Goal: Transaction & Acquisition: Obtain resource

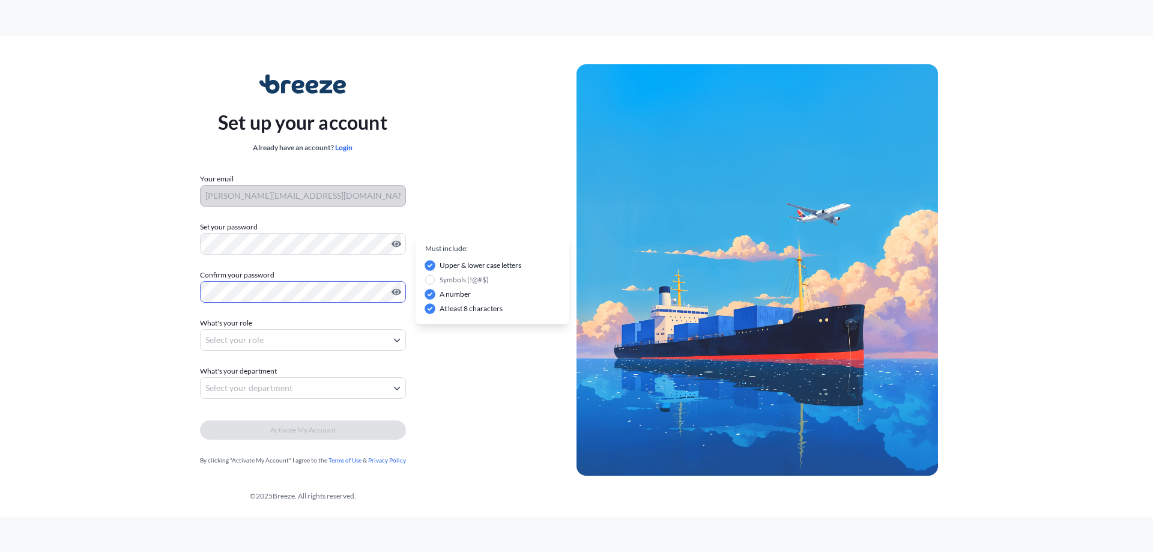
click at [268, 328] on div "What's your role Select your role" at bounding box center [303, 334] width 206 height 34
click at [265, 336] on body "Set up your account Already have an account? Login Your email matthew.meara@map…" at bounding box center [576, 276] width 1153 height 552
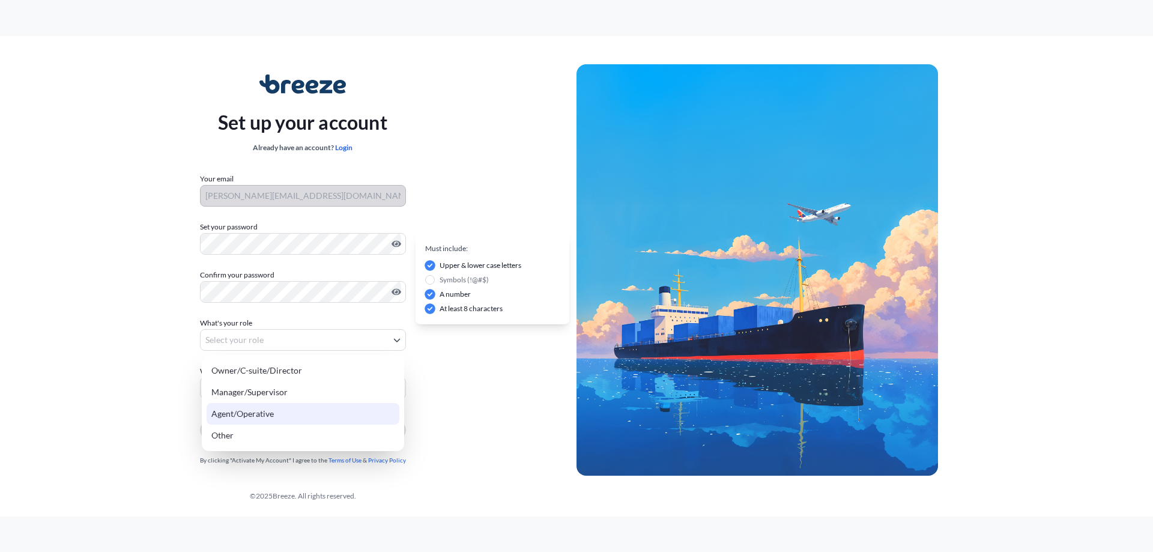
click at [278, 408] on div "Agent/Operative" at bounding box center [303, 414] width 193 height 22
select select "agent/operative"
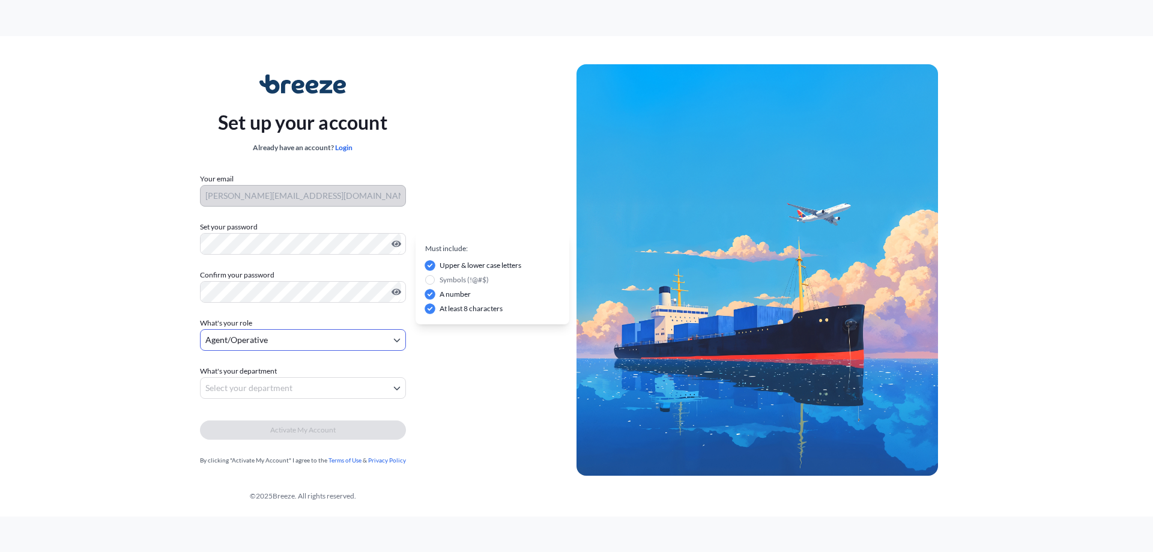
click at [285, 390] on body "Set up your account Already have an account? Login Your email matthew.meara@map…" at bounding box center [576, 276] width 1153 height 552
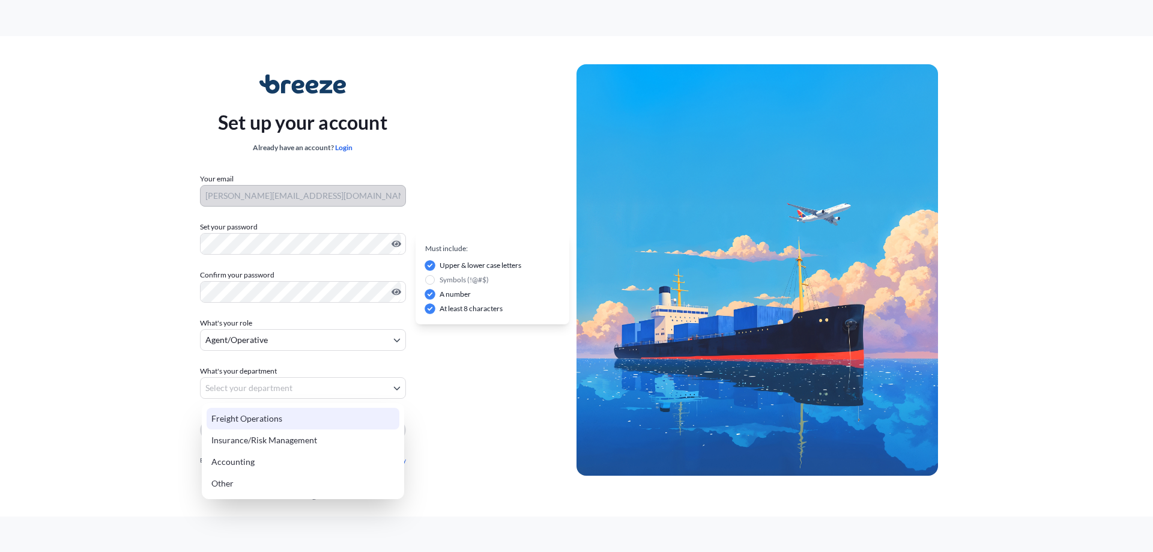
click at [279, 420] on div "Freight Operations" at bounding box center [303, 419] width 193 height 22
select select "freight operations"
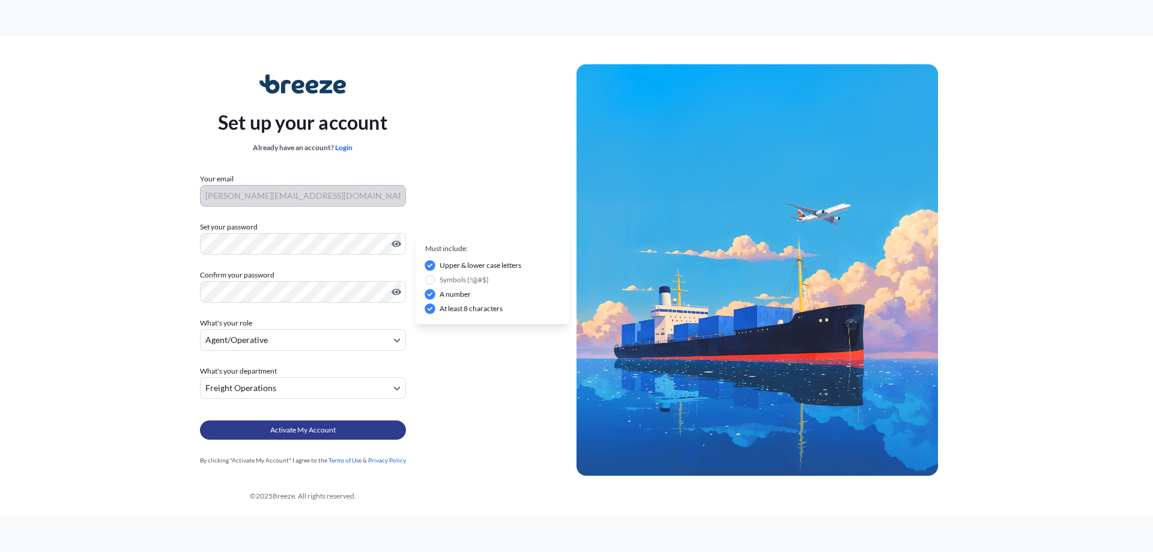
click at [324, 430] on span "Activate My Account" at bounding box center [302, 430] width 65 height 12
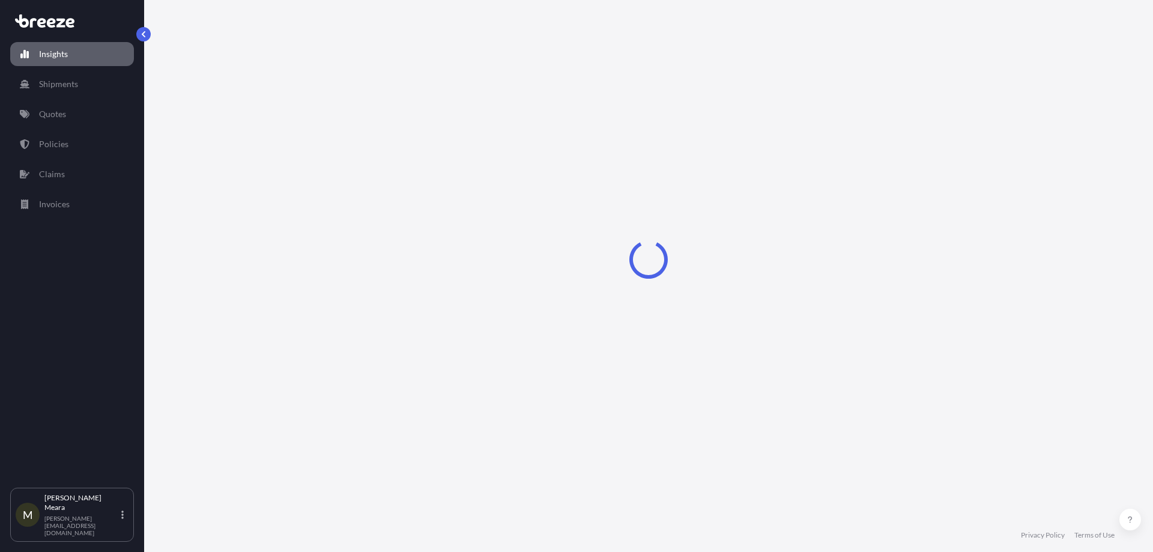
select select "2025"
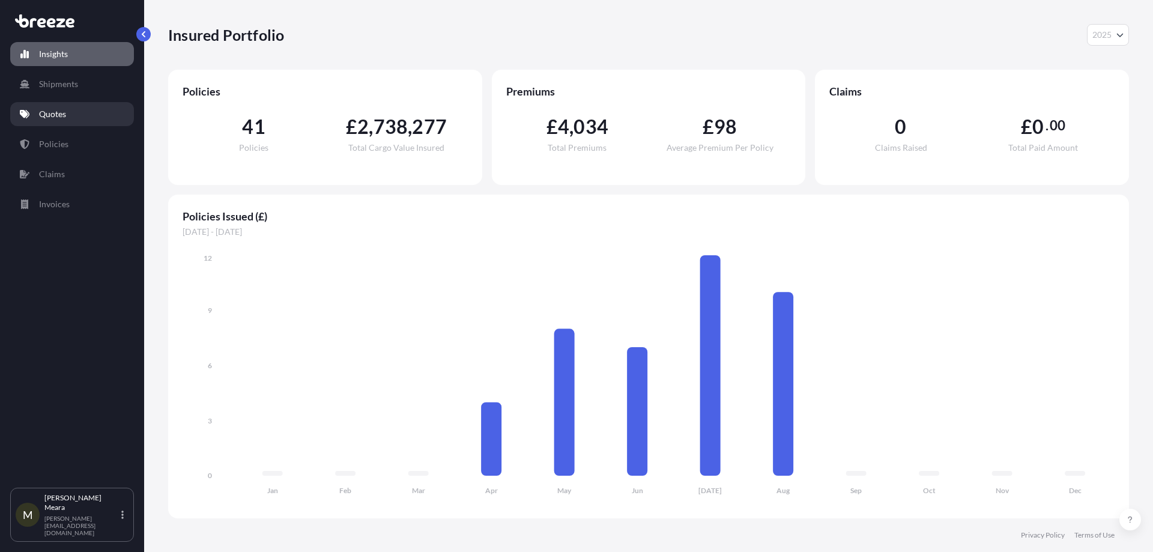
click at [61, 109] on p "Quotes" at bounding box center [52, 114] width 27 height 12
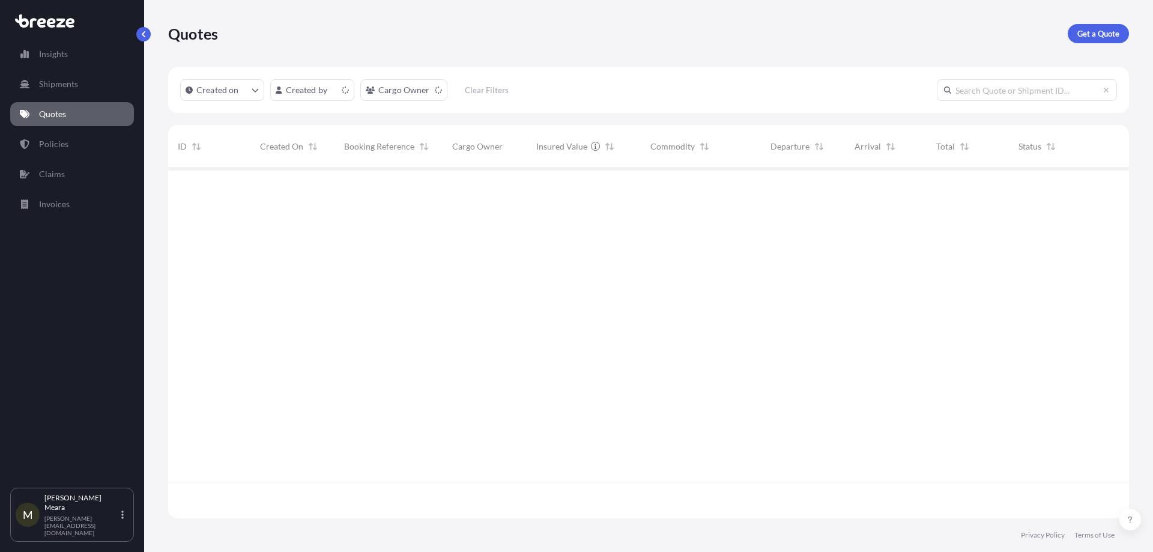
scroll to position [348, 952]
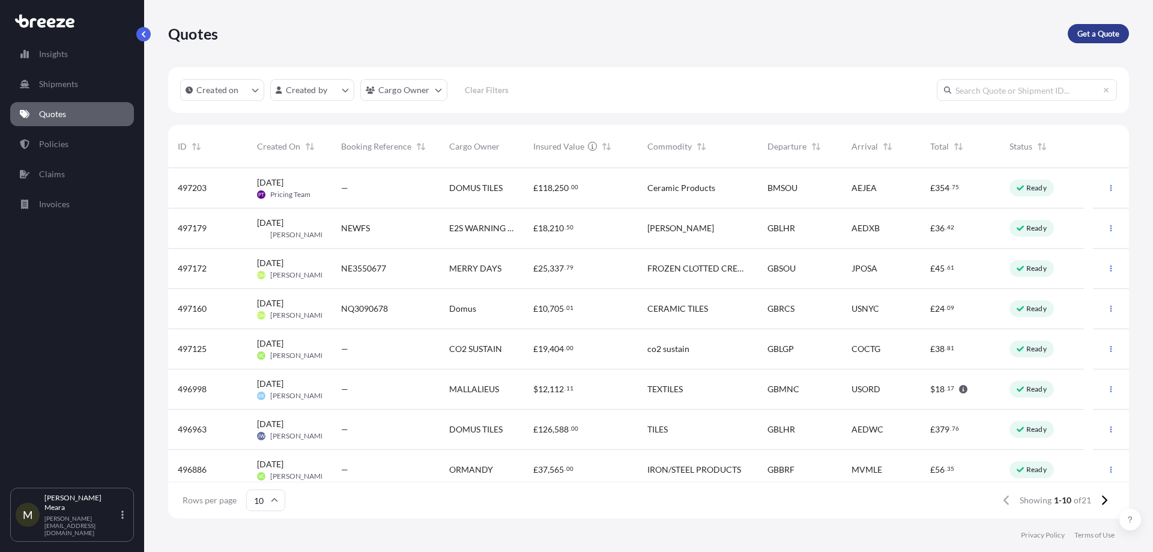
click at [1093, 38] on p "Get a Quote" at bounding box center [1098, 34] width 42 height 12
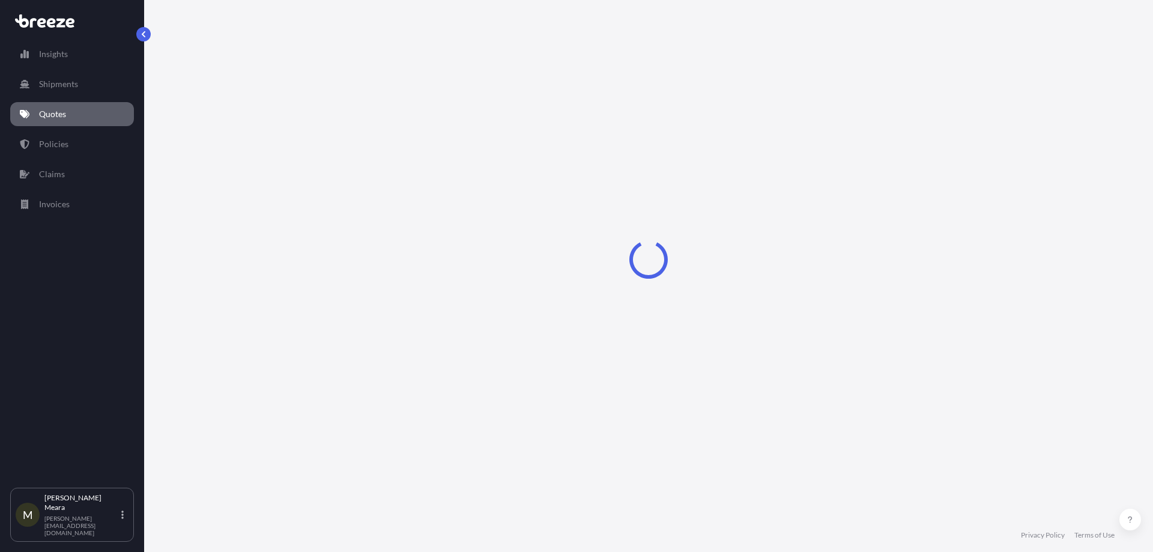
select select "Sea"
select select "1"
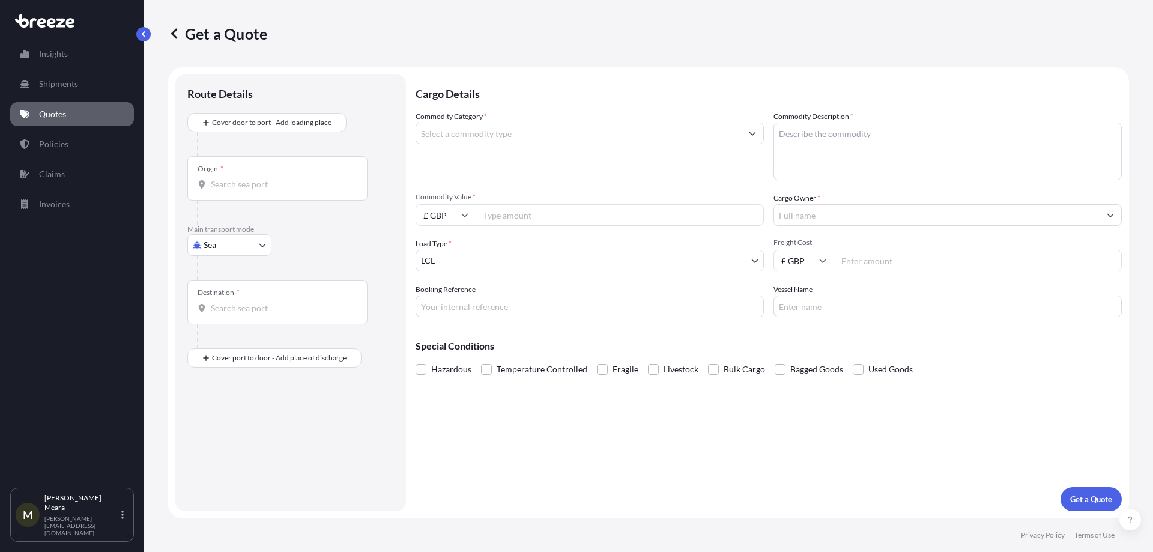
click at [508, 138] on input "Commodity Category *" at bounding box center [578, 133] width 325 height 22
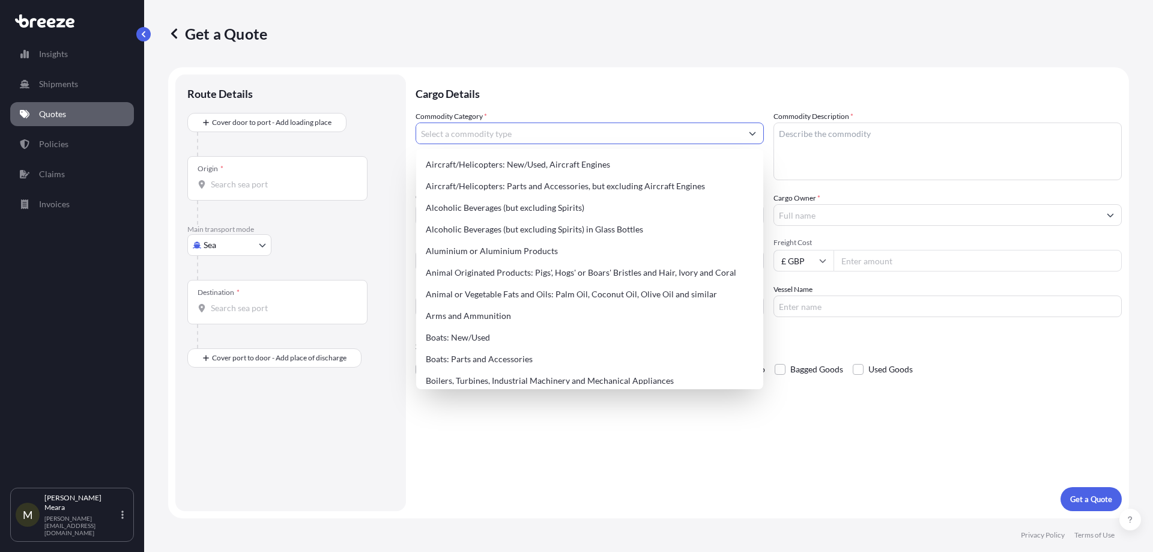
click at [514, 134] on input "Commodity Category *" at bounding box center [578, 133] width 325 height 22
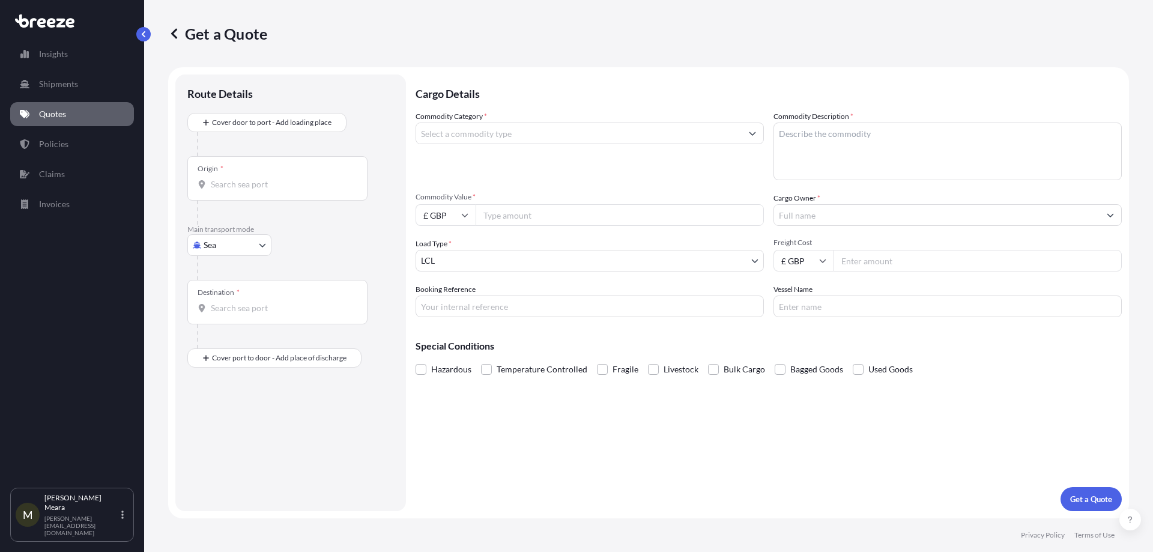
click at [232, 244] on body "Insights Shipments Quotes Policies Claims Invoices M [PERSON_NAME] [PERSON_NAME…" at bounding box center [576, 276] width 1153 height 552
click at [222, 315] on span "Road" at bounding box center [219, 319] width 19 height 12
select select "Road"
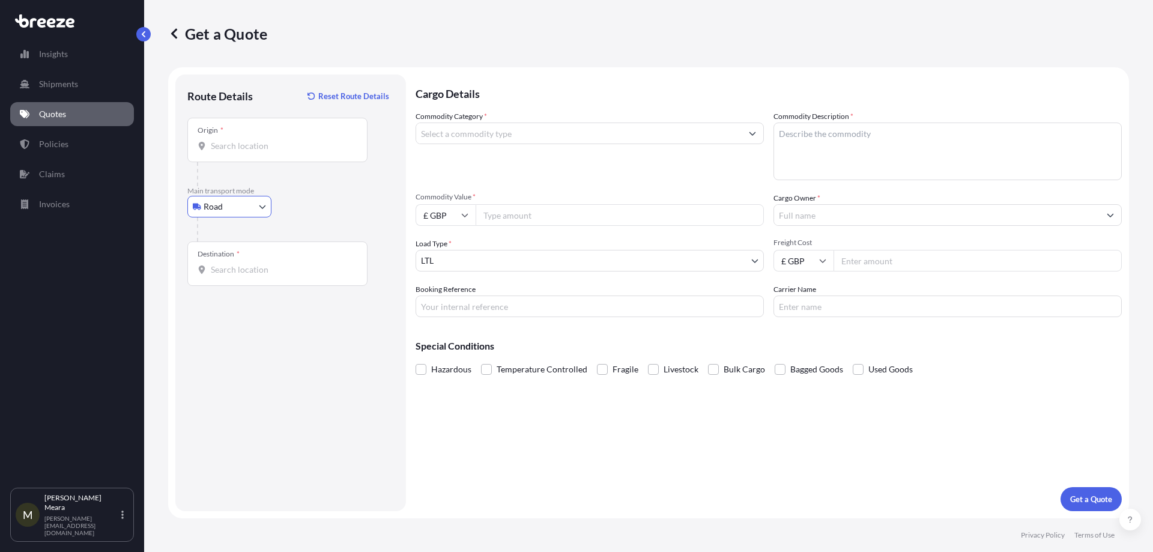
click at [258, 141] on input "Origin *" at bounding box center [282, 146] width 142 height 12
click at [550, 130] on input "Commodity Category *" at bounding box center [578, 133] width 325 height 22
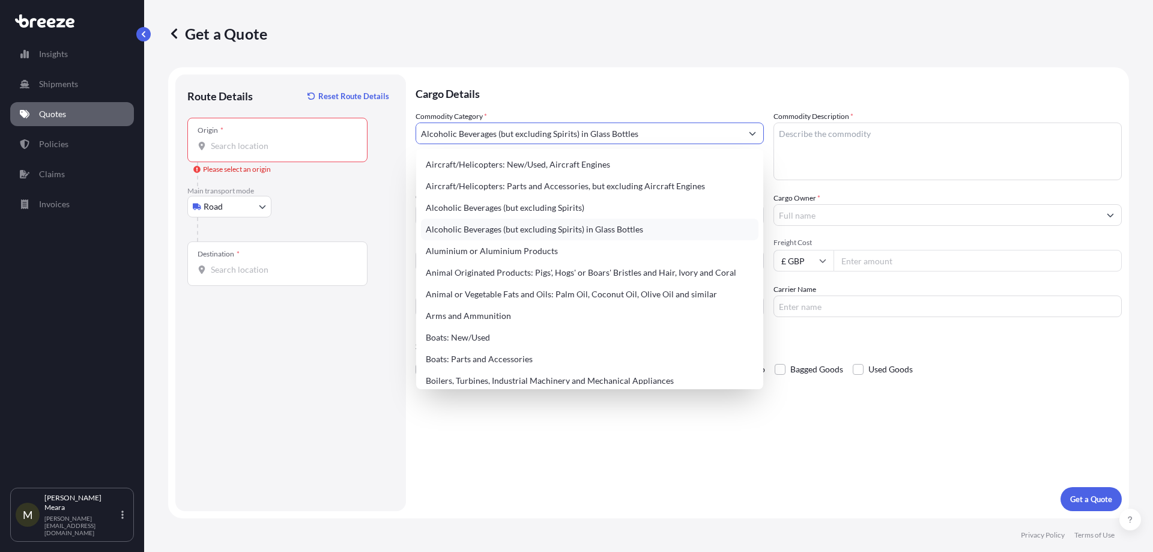
type input "Alcoholic Beverages (but excluding Spirits) in Glass Bottles"
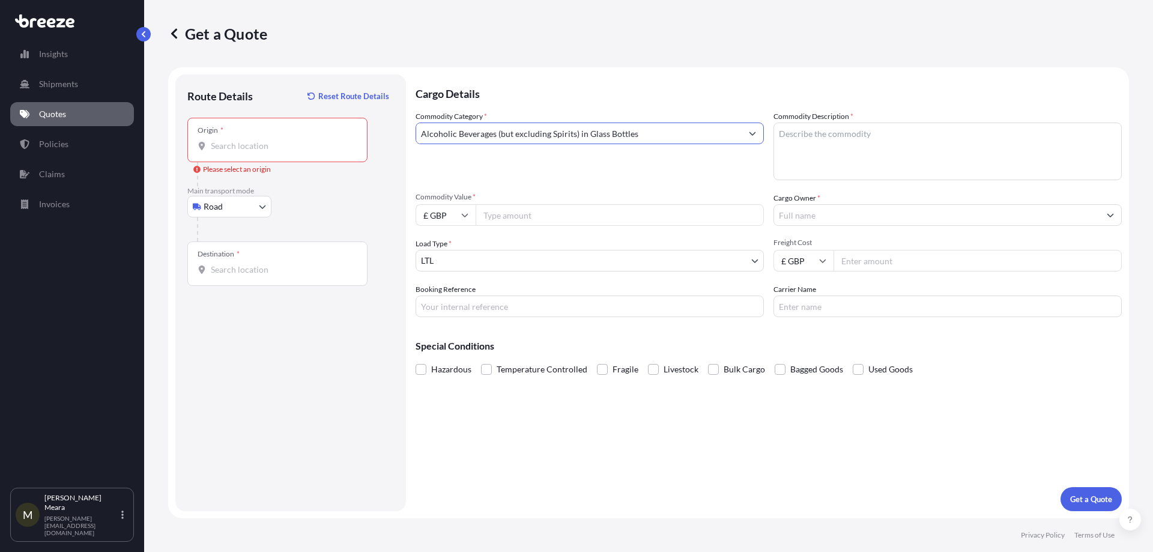
drag, startPoint x: 680, startPoint y: 124, endPoint x: 292, endPoint y: 107, distance: 388.2
click at [292, 107] on form "Route Details Reset Route Details Place of loading Road Road Rail Origin * Plea…" at bounding box center [648, 292] width 961 height 451
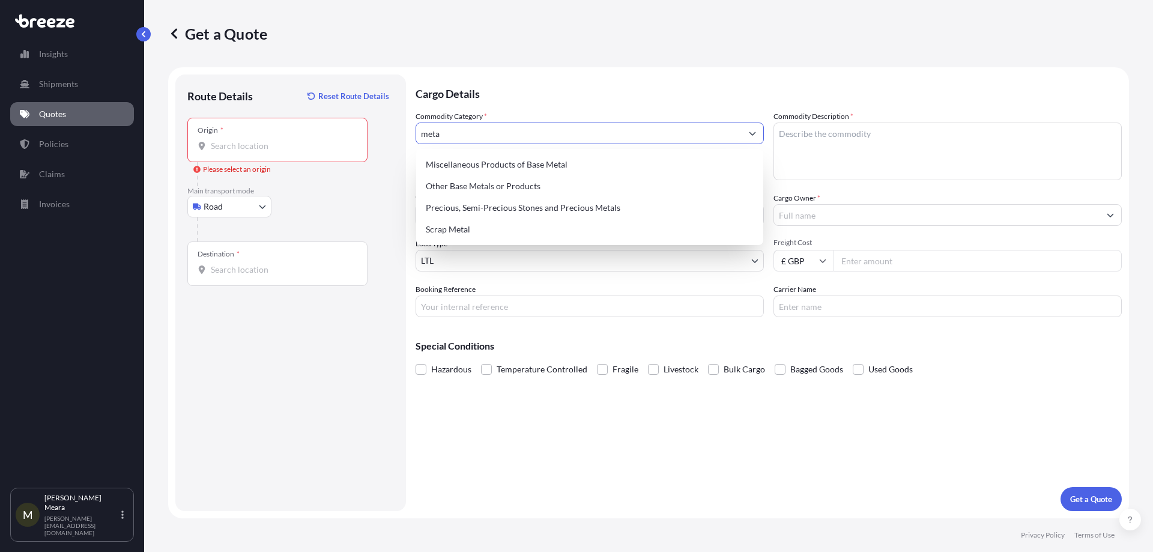
type input "metal"
drag, startPoint x: 503, startPoint y: 133, endPoint x: 466, endPoint y: 95, distance: 52.6
click at [378, 113] on form "Route Details Reset Route Details Place of loading Road Road Rail Origin * Plea…" at bounding box center [648, 292] width 961 height 451
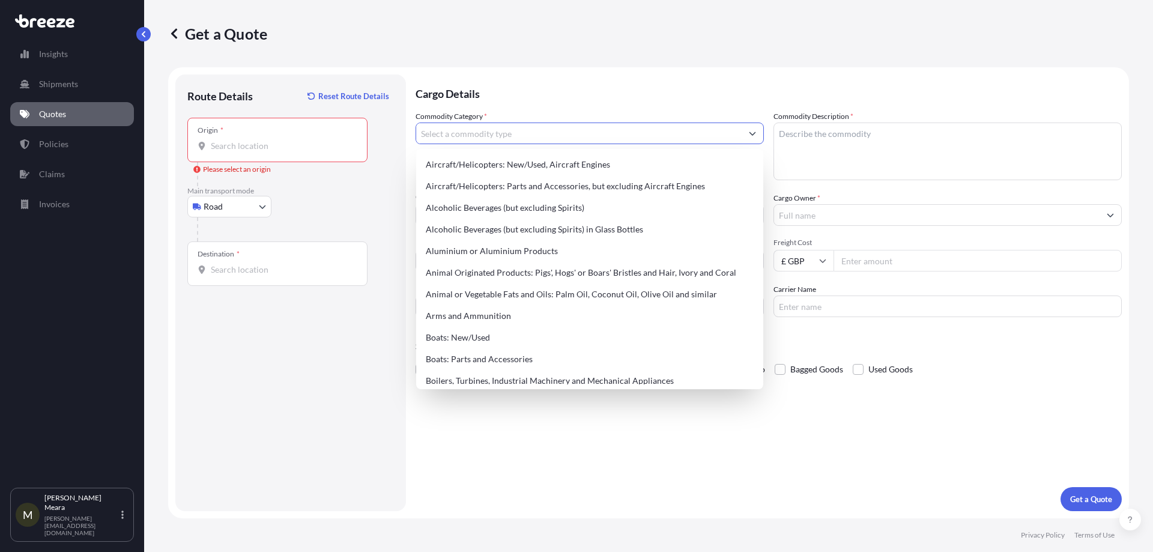
click at [511, 97] on p "Cargo Details" at bounding box center [768, 92] width 706 height 36
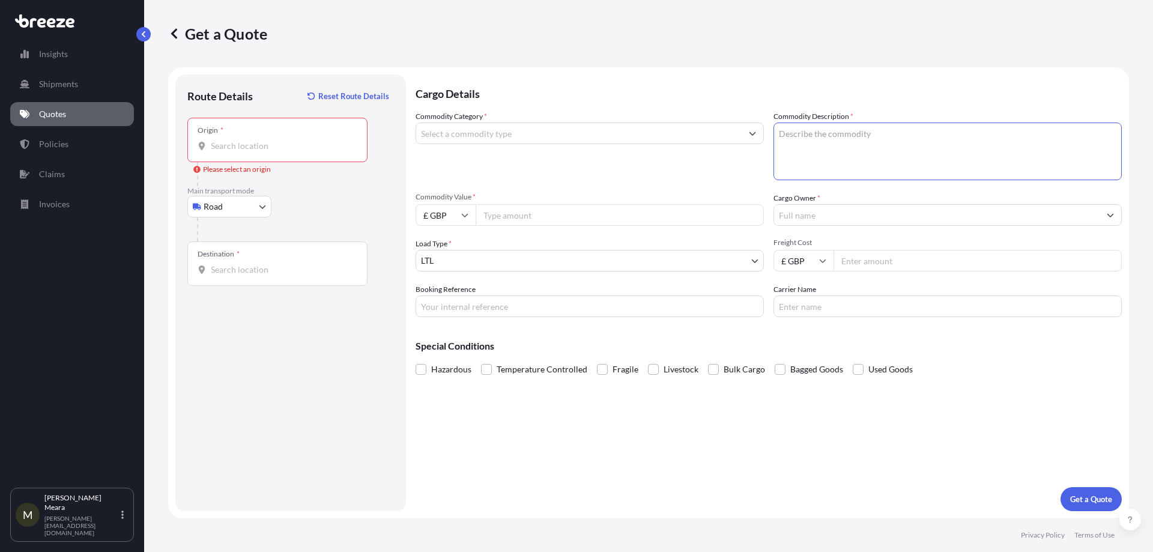
click at [879, 142] on textarea "Commodity Description *" at bounding box center [947, 151] width 348 height 58
click at [806, 212] on input "Cargo Owner *" at bounding box center [936, 215] width 325 height 22
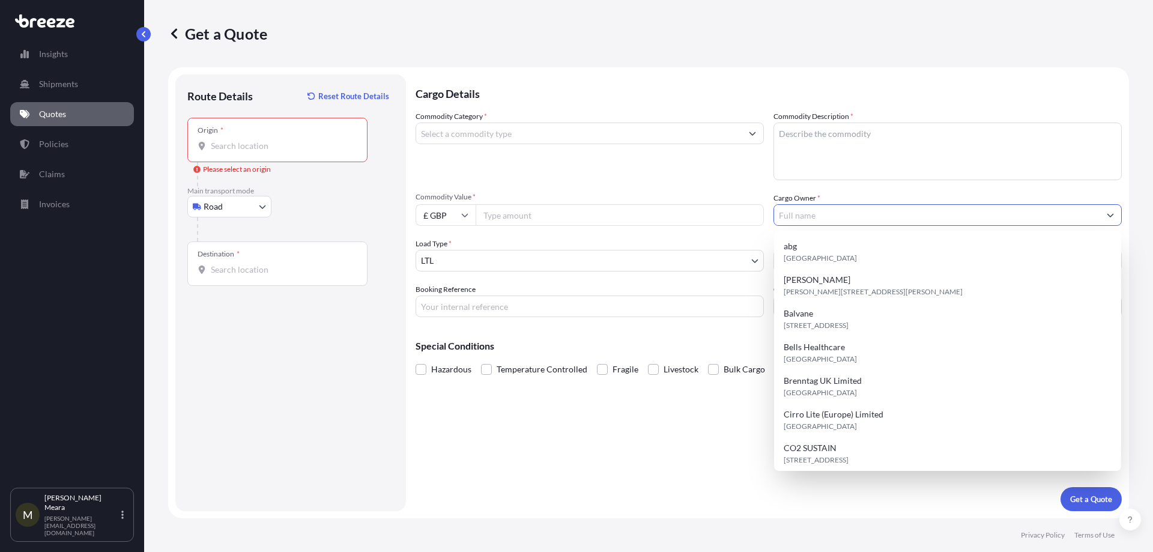
click at [827, 188] on div "Commodity Category * Commodity Description * Commodity Value * £ GBP Cargo Owne…" at bounding box center [768, 213] width 706 height 207
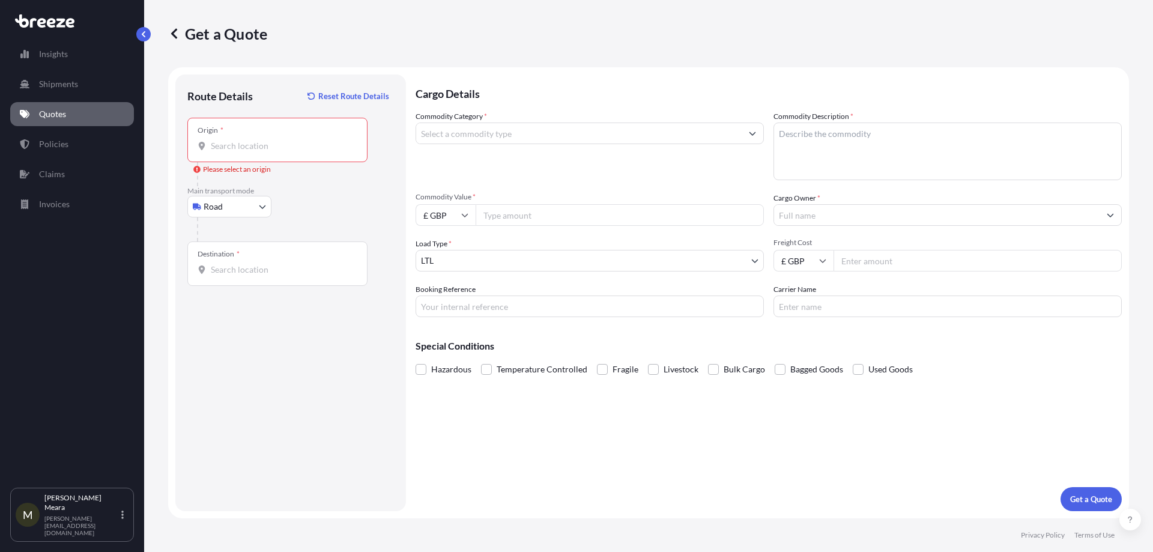
click at [826, 213] on input "Cargo Owner *" at bounding box center [936, 215] width 325 height 22
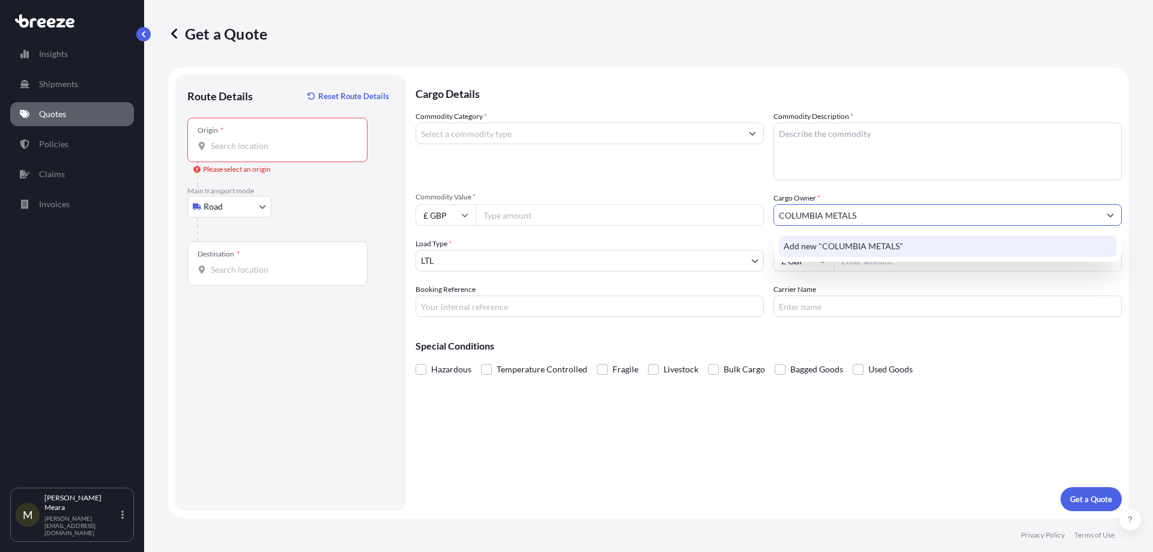
type input "COLUMBIA METALS"
click at [823, 340] on div "Special Conditions Hazardous Temperature Controlled Fragile Livestock Bulk Carg…" at bounding box center [768, 353] width 706 height 52
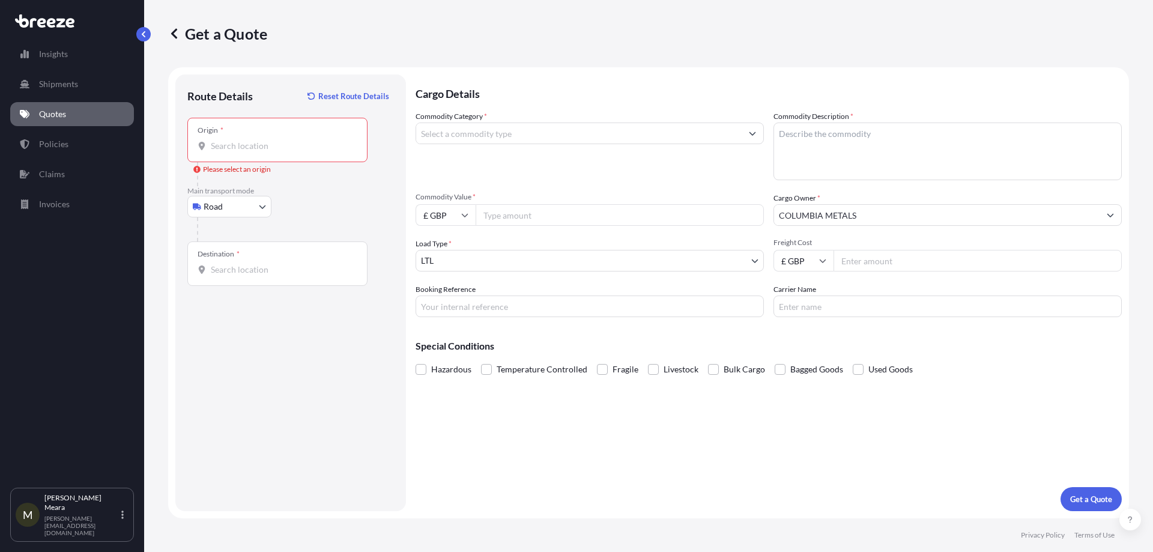
click at [591, 261] on body "Insights Shipments Quotes Policies Claims Invoices M [PERSON_NAME] [PERSON_NAME…" at bounding box center [576, 276] width 1153 height 552
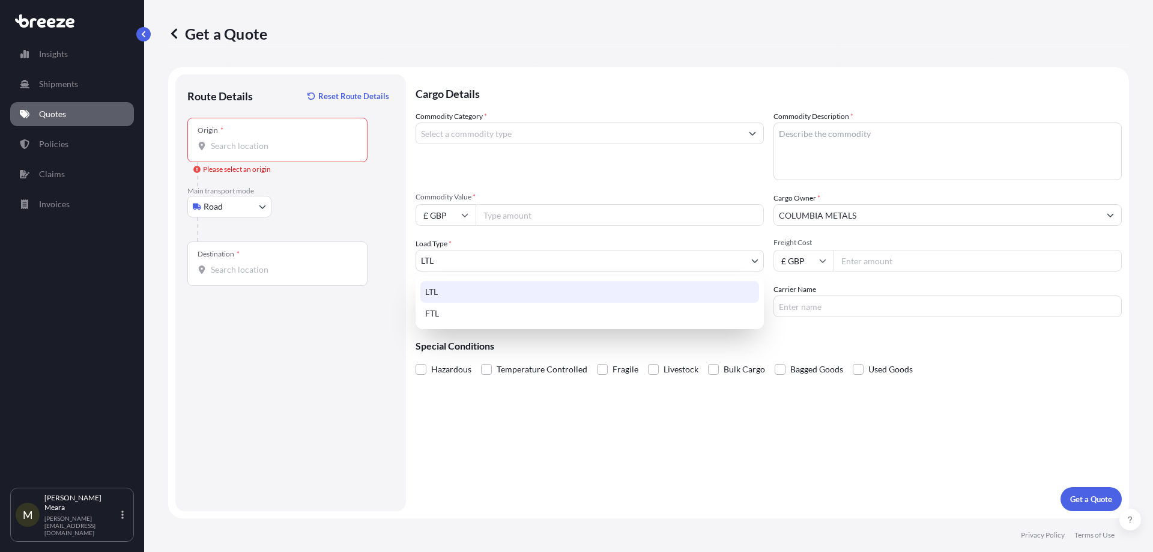
click at [503, 285] on div "LTL" at bounding box center [589, 292] width 339 height 22
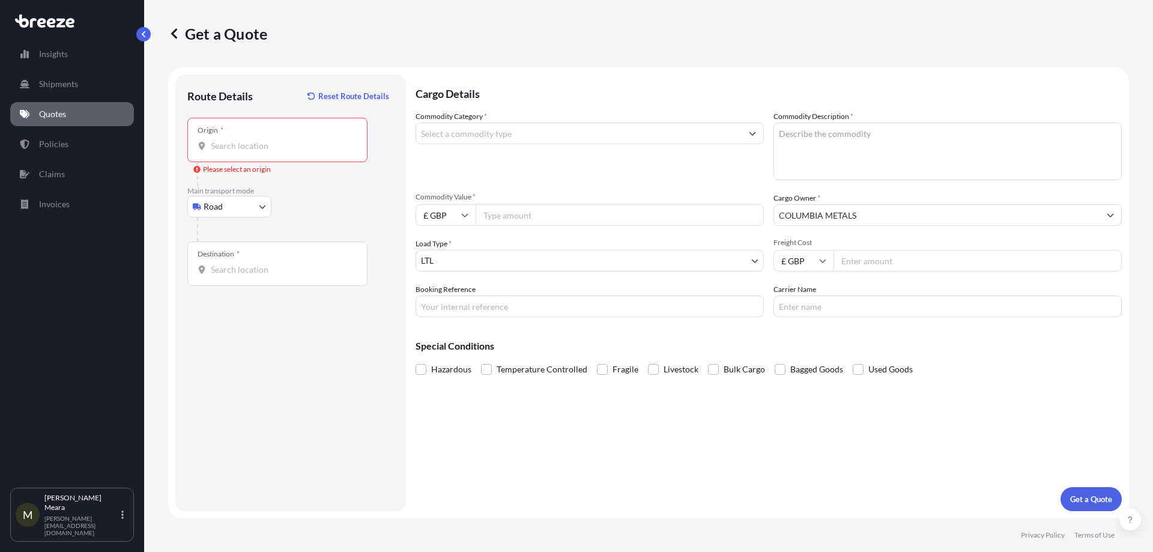
click at [552, 216] on input "Commodity Value *" at bounding box center [619, 215] width 288 height 22
type input "101029.70"
paste input "1435.00"
type input "1435.00"
click at [821, 306] on input "Carrier Name" at bounding box center [947, 306] width 348 height 22
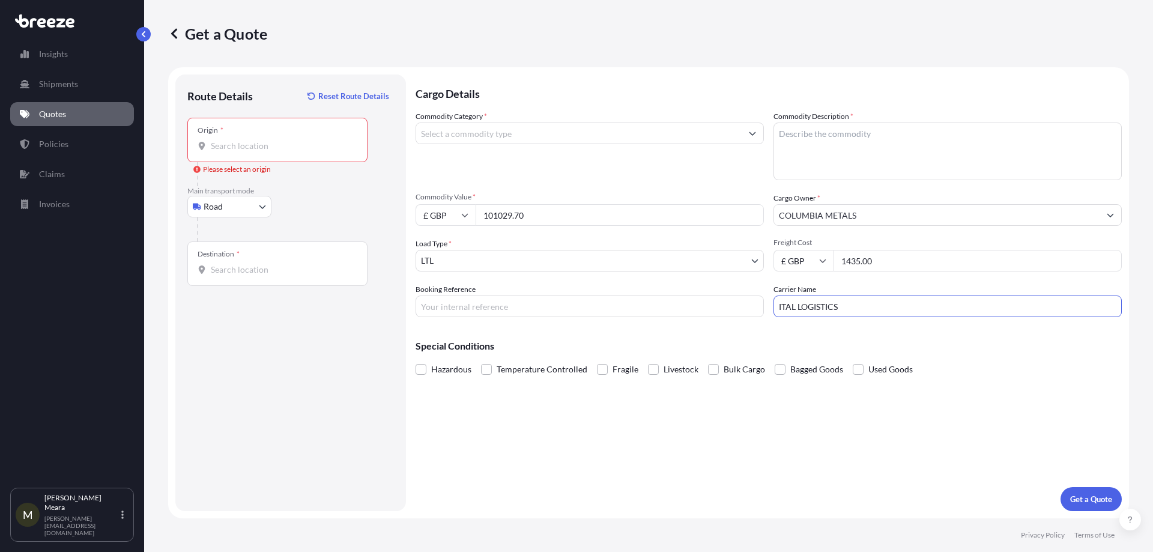
type input "ITAL LOGISTICS"
click at [553, 308] on input "Booking Reference" at bounding box center [589, 306] width 348 height 22
paste input "1,435.00"
type input "1,435.00"
drag, startPoint x: 468, startPoint y: 306, endPoint x: 329, endPoint y: 302, distance: 139.3
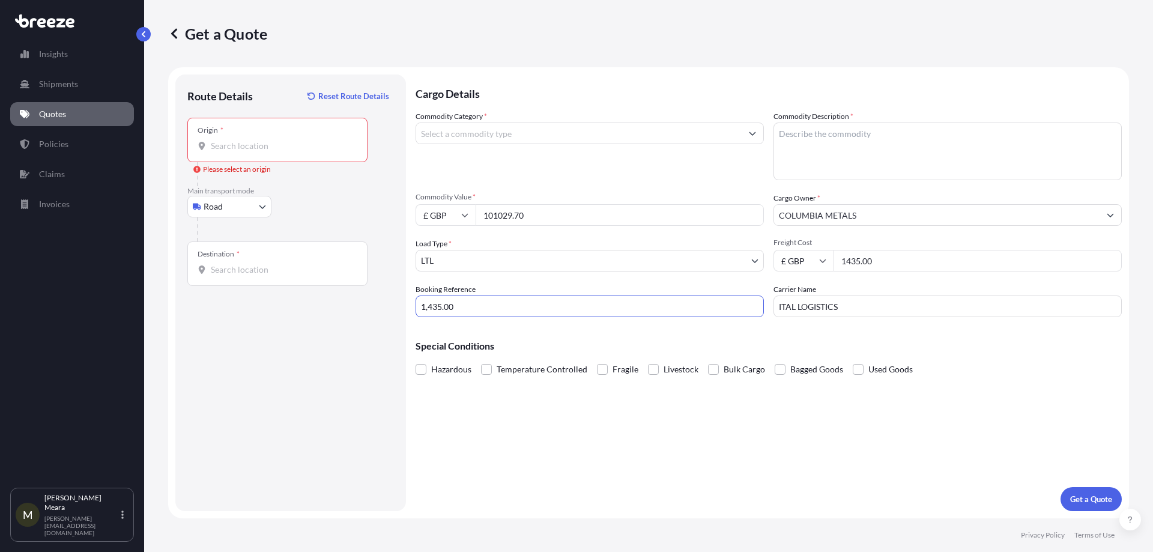
click at [329, 302] on form "Route Details Reset Route Details Place of loading Road Road Rail Origin * Plea…" at bounding box center [648, 292] width 961 height 451
click at [507, 310] on input "Booking Reference" at bounding box center [589, 306] width 348 height 22
paste input "BQ3095909"
type input "BQ3095909"
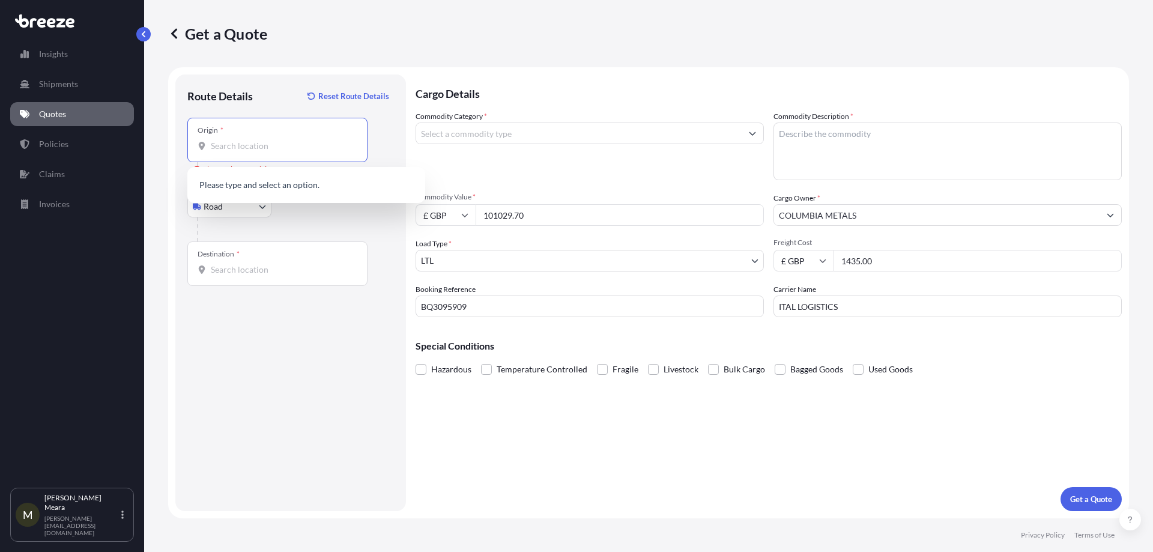
click at [287, 142] on input "Origin * Please select an origin" at bounding box center [282, 146] width 142 height 12
click at [237, 148] on input "Origin * Please select an origin" at bounding box center [282, 146] width 142 height 12
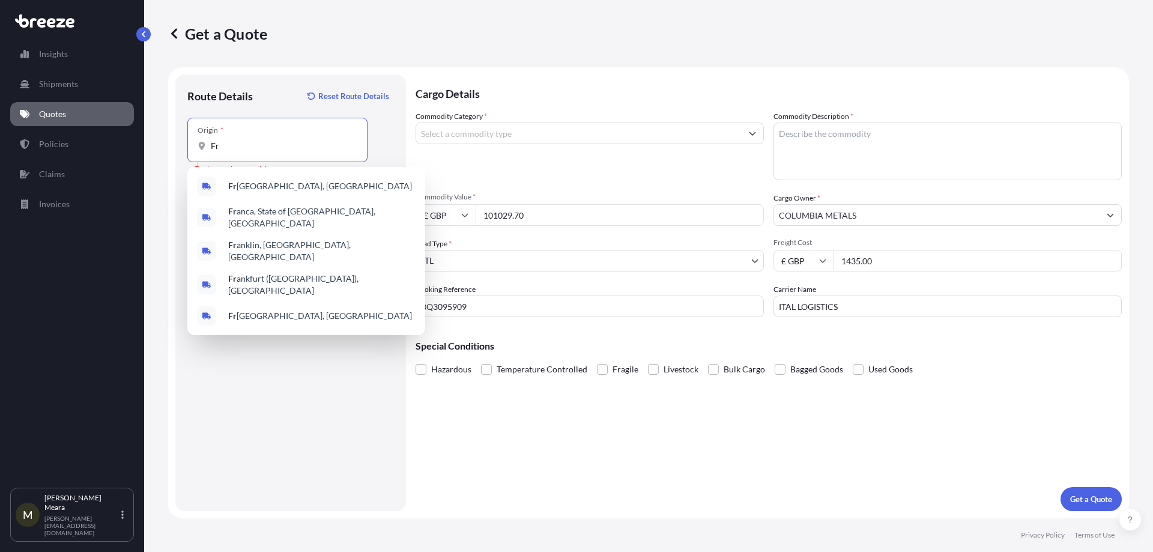
type input "F"
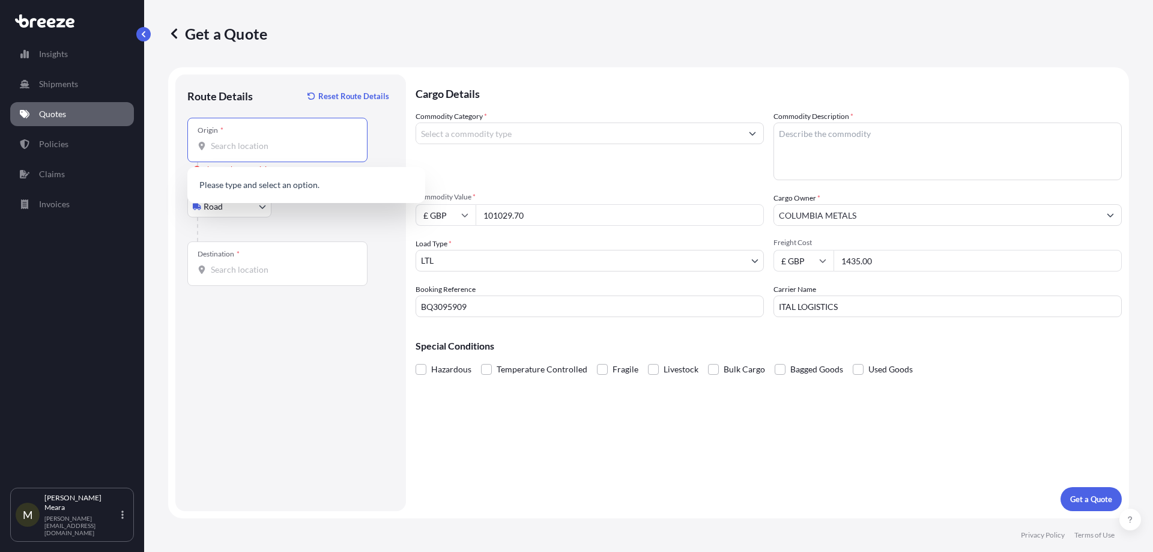
paste input "Saint-Loup-De-Varennes"
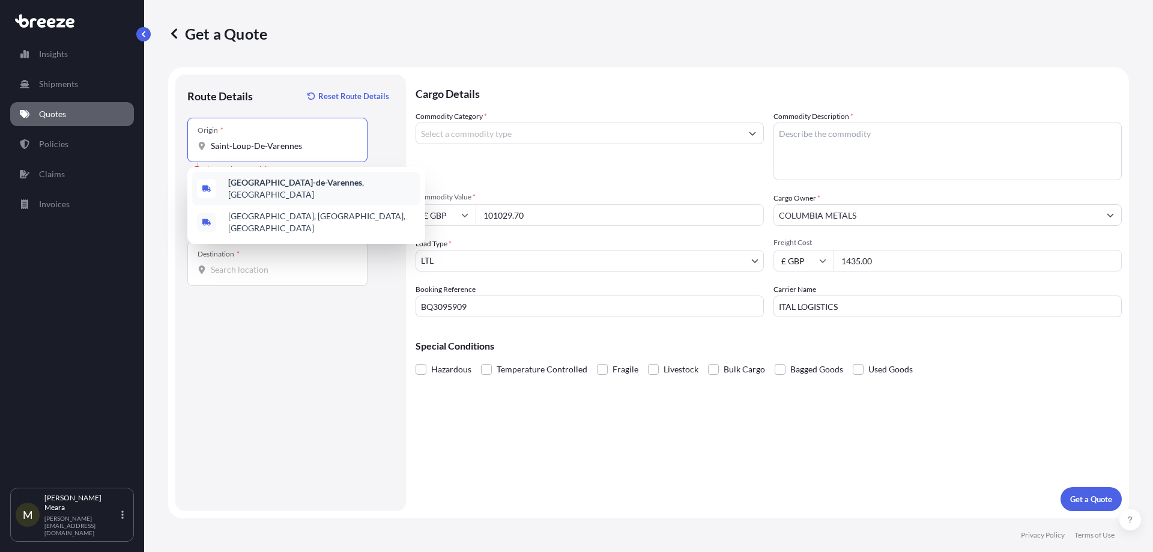
click at [322, 189] on span "[GEOGRAPHIC_DATA]-de-Varennes , [GEOGRAPHIC_DATA]" at bounding box center [321, 188] width 187 height 24
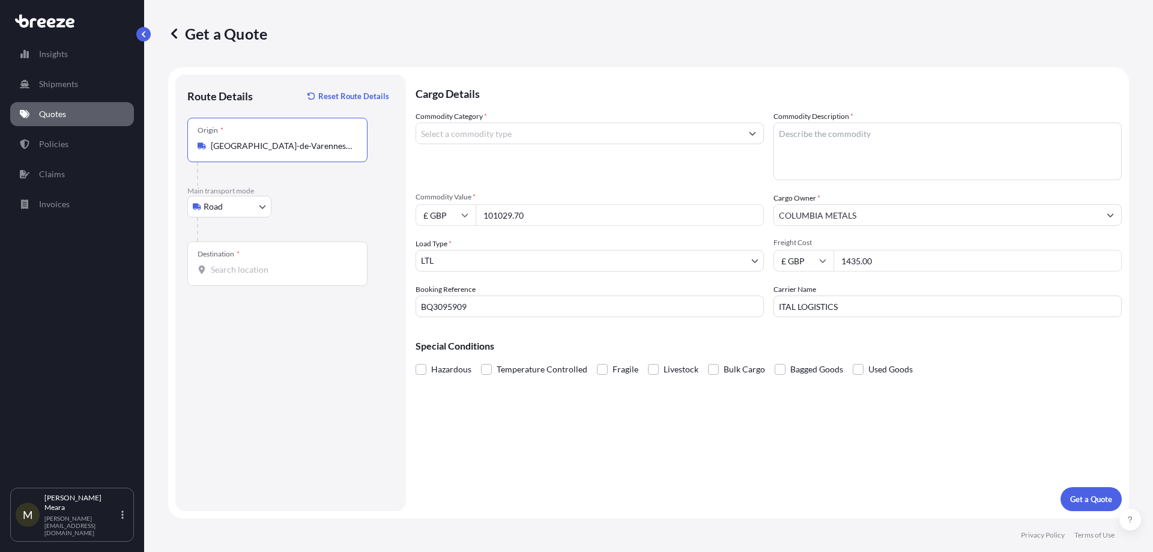
type input "[GEOGRAPHIC_DATA]-de-Varennes, [GEOGRAPHIC_DATA]"
click at [248, 264] on input "Destination *" at bounding box center [282, 270] width 142 height 12
click at [259, 268] on input "Destination * Please select a destination" at bounding box center [282, 270] width 142 height 12
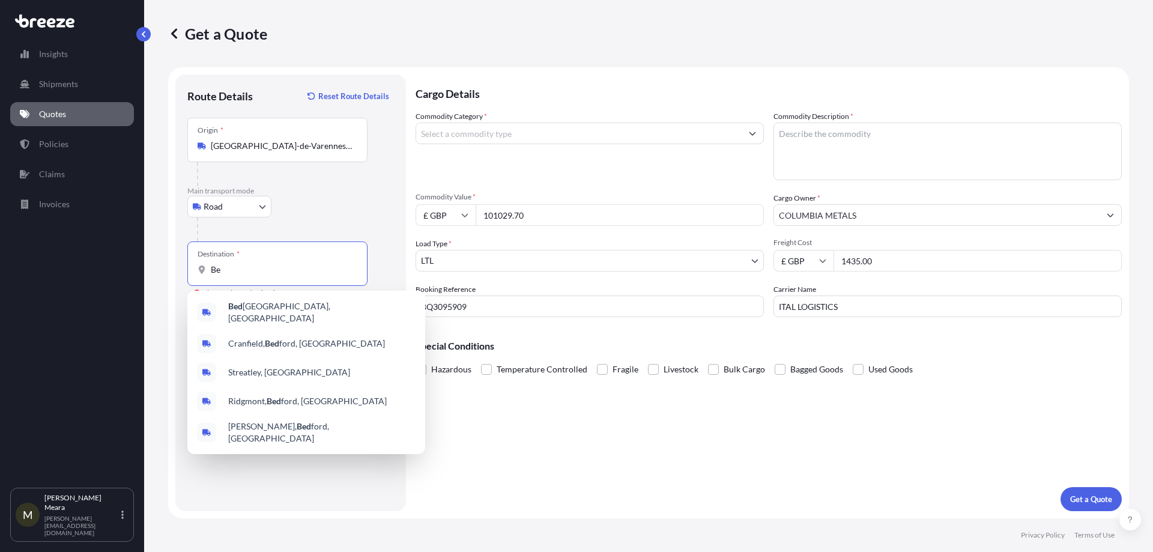
type input "B"
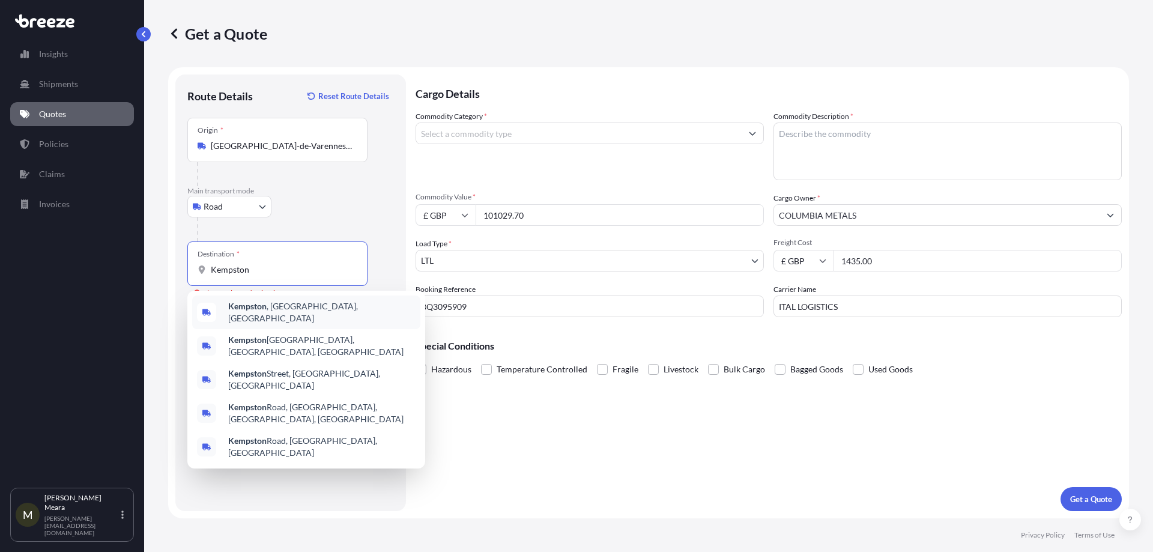
click at [312, 308] on span "[GEOGRAPHIC_DATA] , [GEOGRAPHIC_DATA], [GEOGRAPHIC_DATA]" at bounding box center [321, 312] width 187 height 24
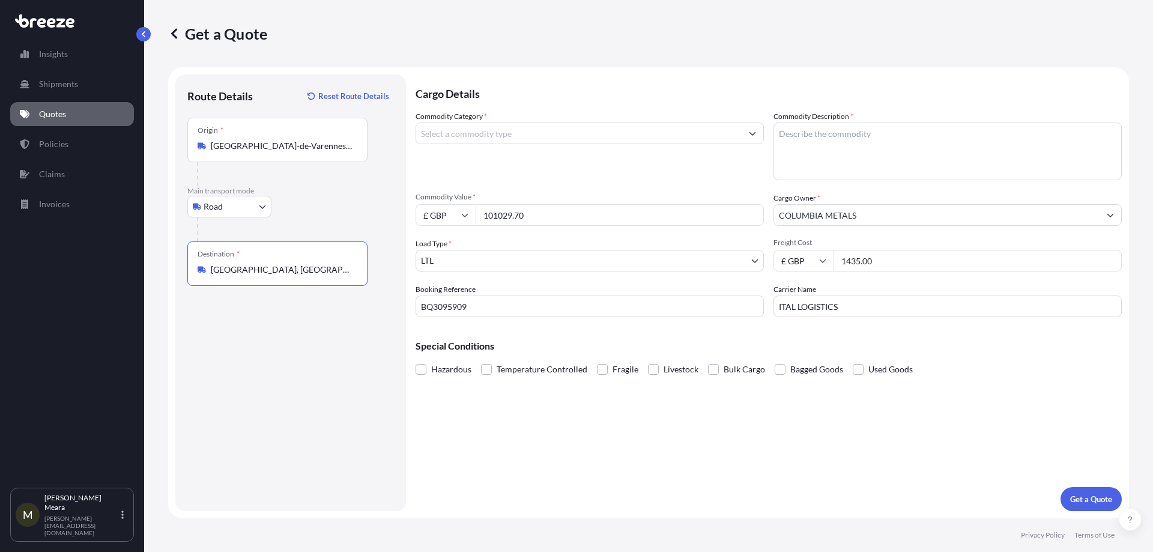
type input "[GEOGRAPHIC_DATA], [GEOGRAPHIC_DATA], [GEOGRAPHIC_DATA]"
click at [870, 152] on textarea "Commodity Description *" at bounding box center [947, 151] width 348 height 58
click at [640, 133] on input "Commodity Category *" at bounding box center [578, 133] width 325 height 22
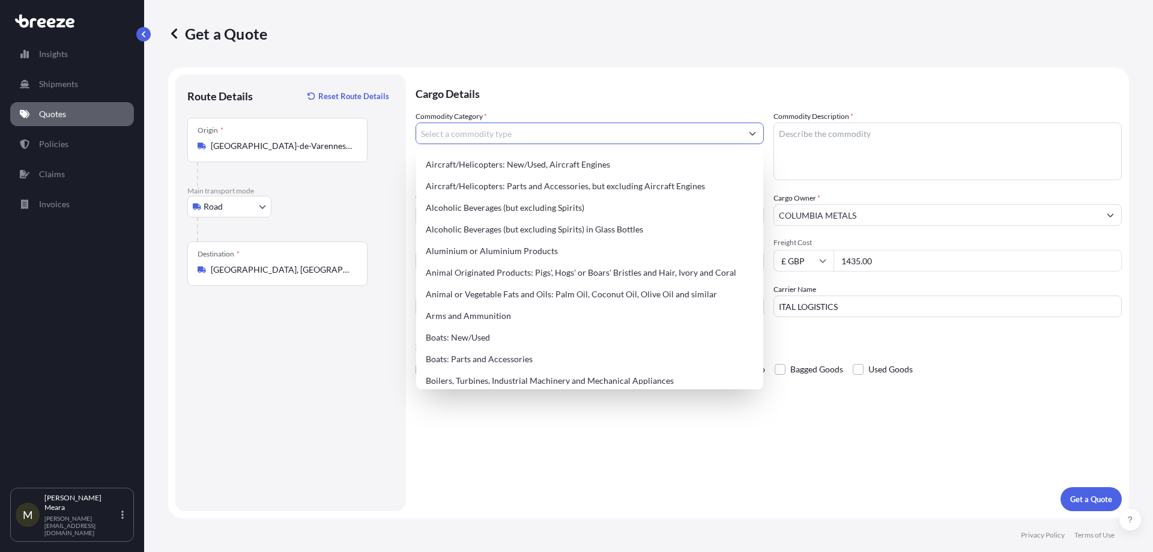
click at [625, 131] on input "Commodity Category *" at bounding box center [578, 133] width 325 height 22
click at [616, 93] on p "Cargo Details" at bounding box center [768, 92] width 706 height 36
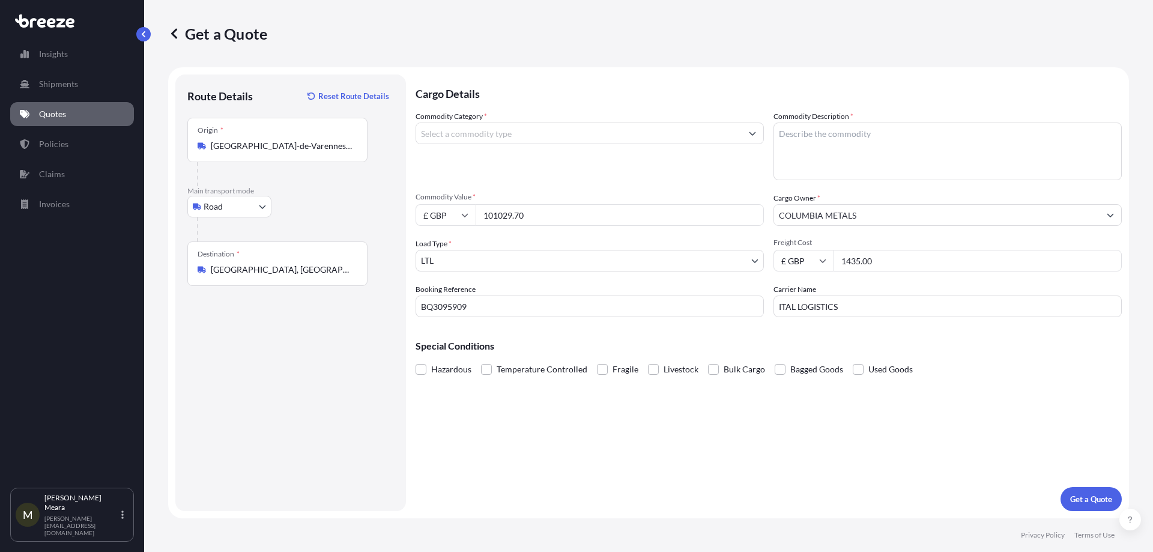
click at [561, 134] on input "Commodity Category *" at bounding box center [578, 133] width 325 height 22
click at [572, 137] on input "Commodity Category *" at bounding box center [578, 133] width 325 height 22
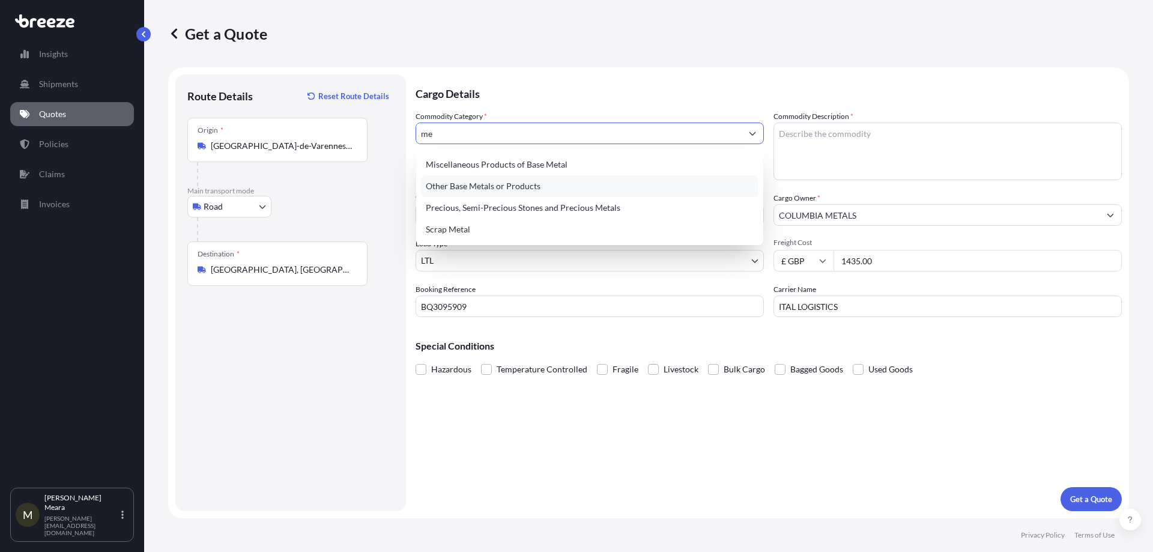
type input "m"
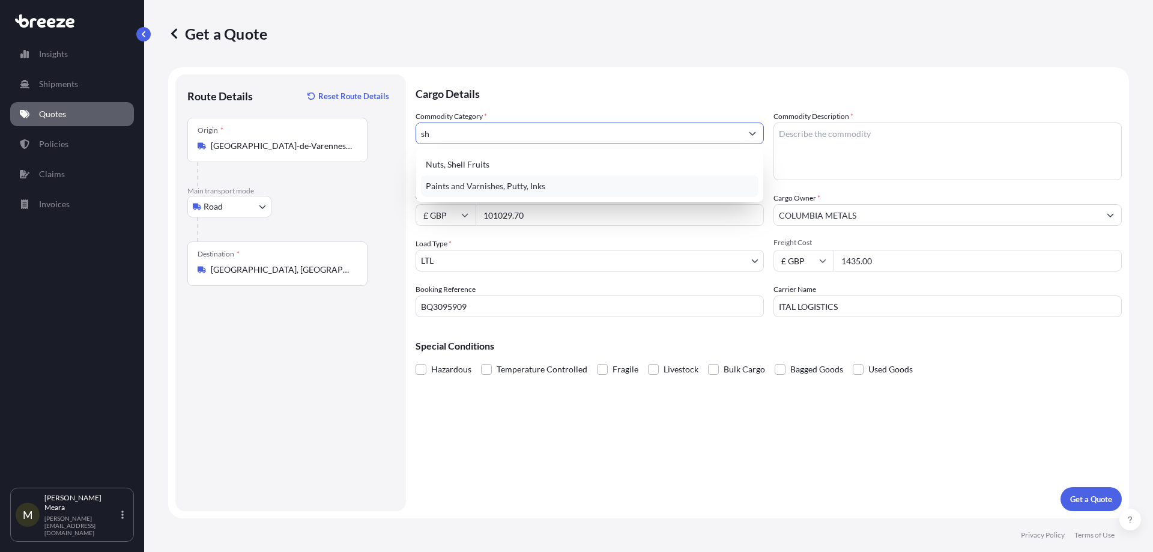
type input "s"
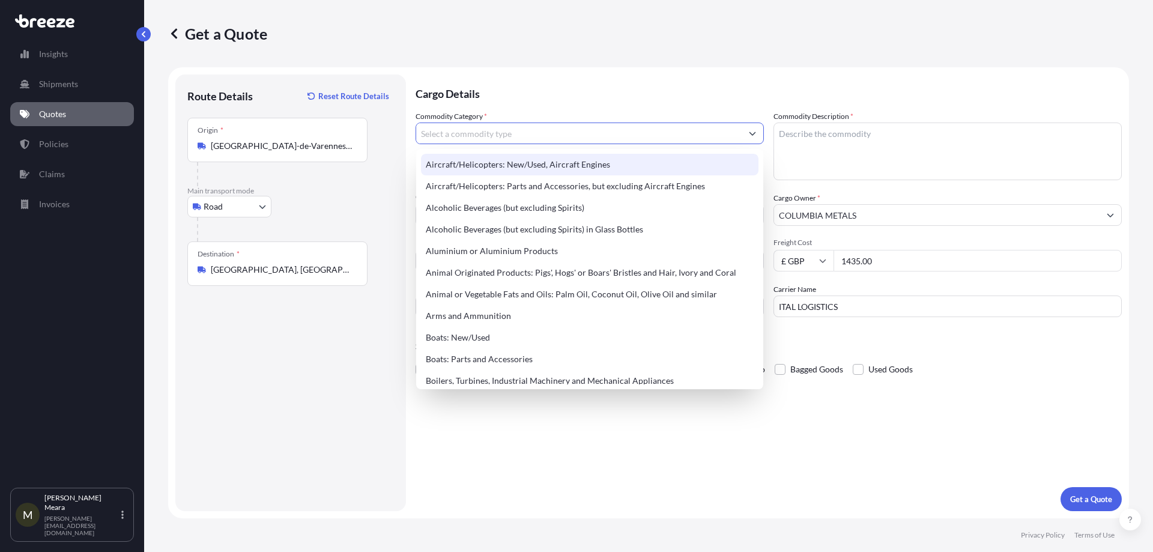
click at [569, 95] on p "Cargo Details" at bounding box center [768, 92] width 706 height 36
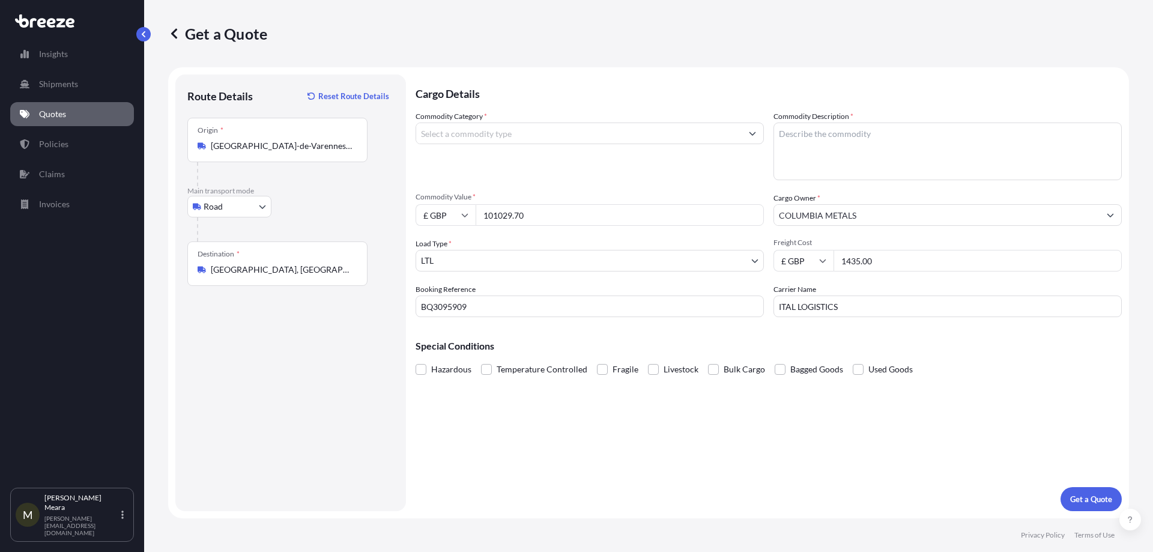
click at [472, 129] on input "Commodity Category *" at bounding box center [578, 133] width 325 height 22
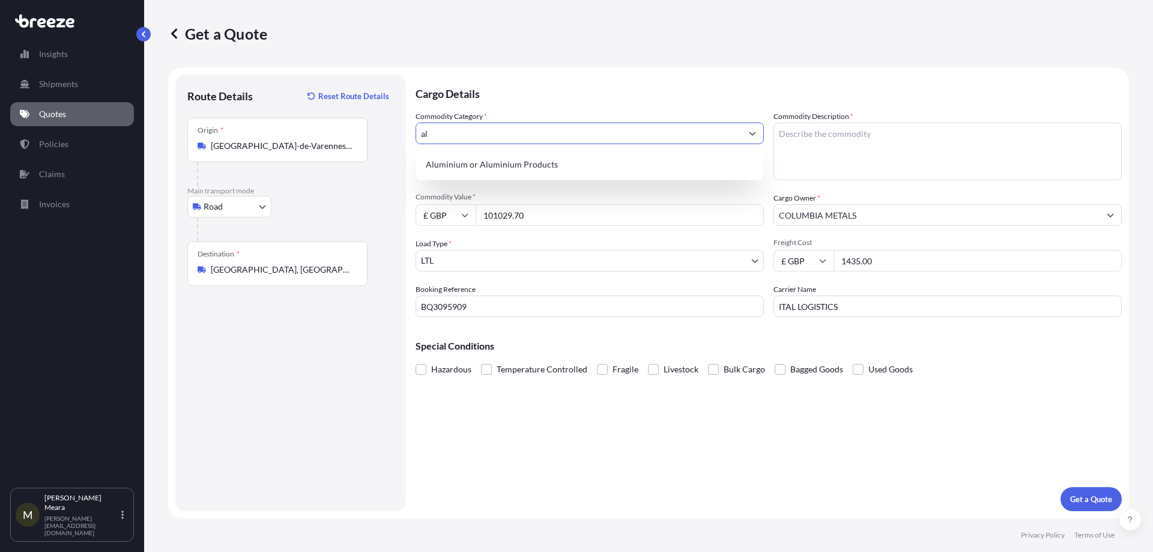
type input "a"
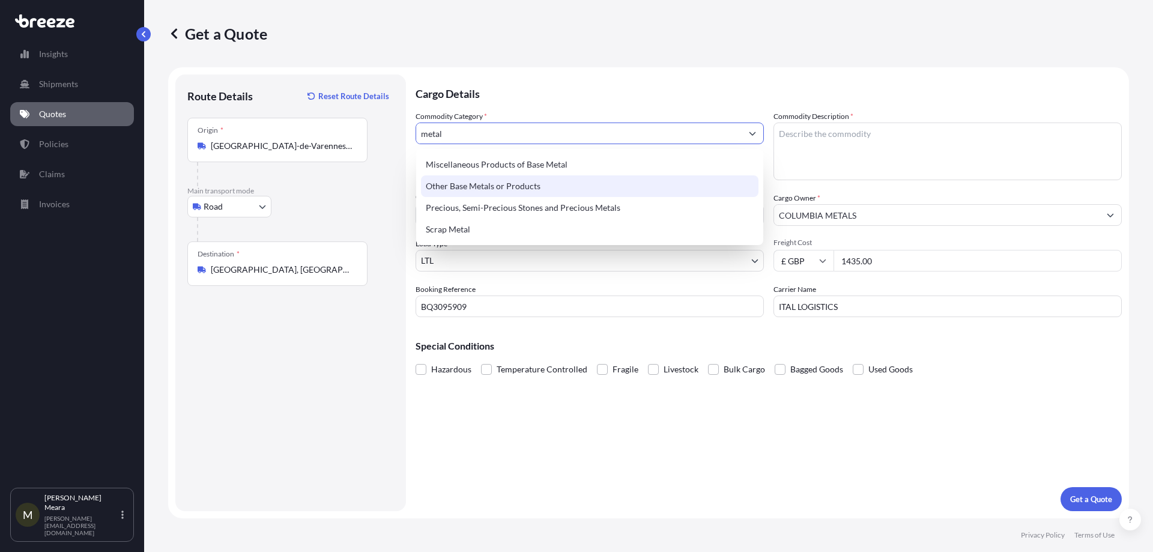
click at [549, 189] on div "Other Base Metals or Products" at bounding box center [589, 186] width 337 height 22
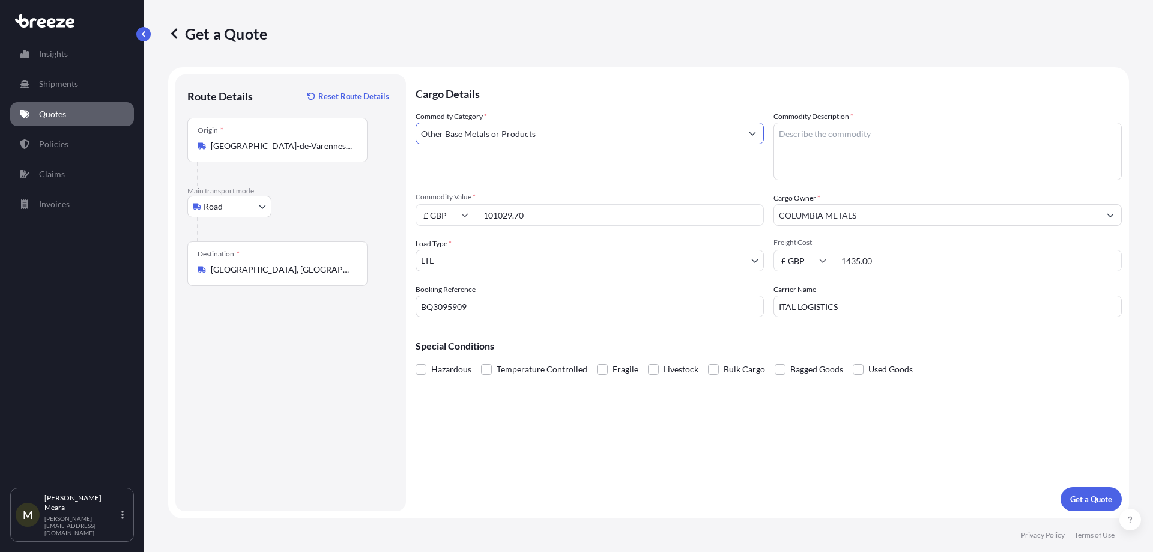
type input "Other Base Metals or Products"
click at [824, 158] on textarea "Commodity Description *" at bounding box center [947, 151] width 348 height 58
click at [852, 145] on textarea "Commodity Description *" at bounding box center [947, 151] width 348 height 58
click at [828, 144] on textarea "Commodity Description *" at bounding box center [947, 151] width 348 height 58
paste textarea "69.9mm Diameter aluminium bronze bars"
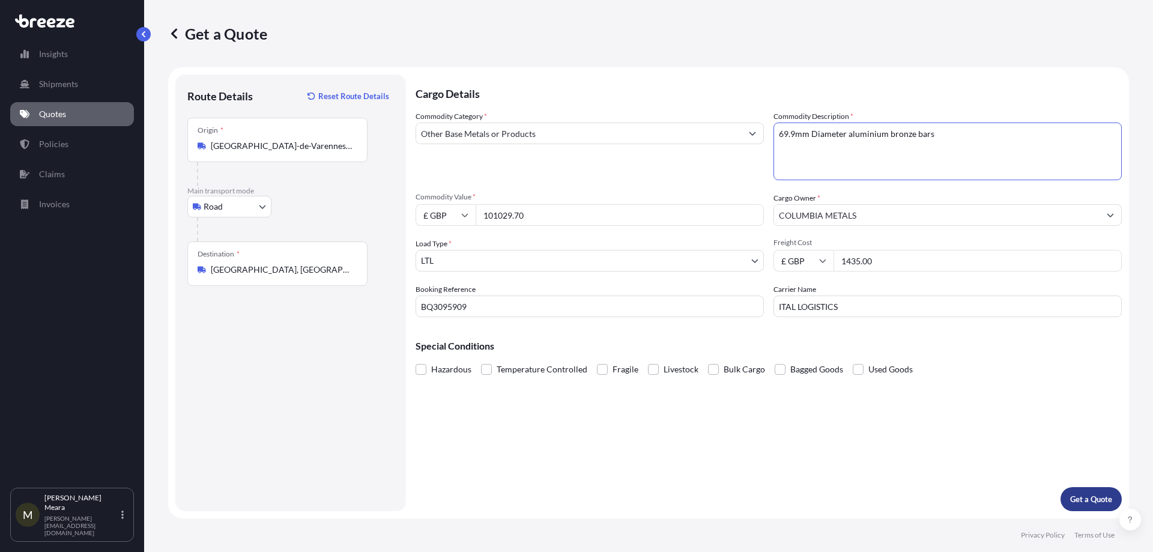
type textarea "69.9mm Diameter aluminium bronze bars"
click at [1096, 494] on p "Get a Quote" at bounding box center [1091, 499] width 42 height 12
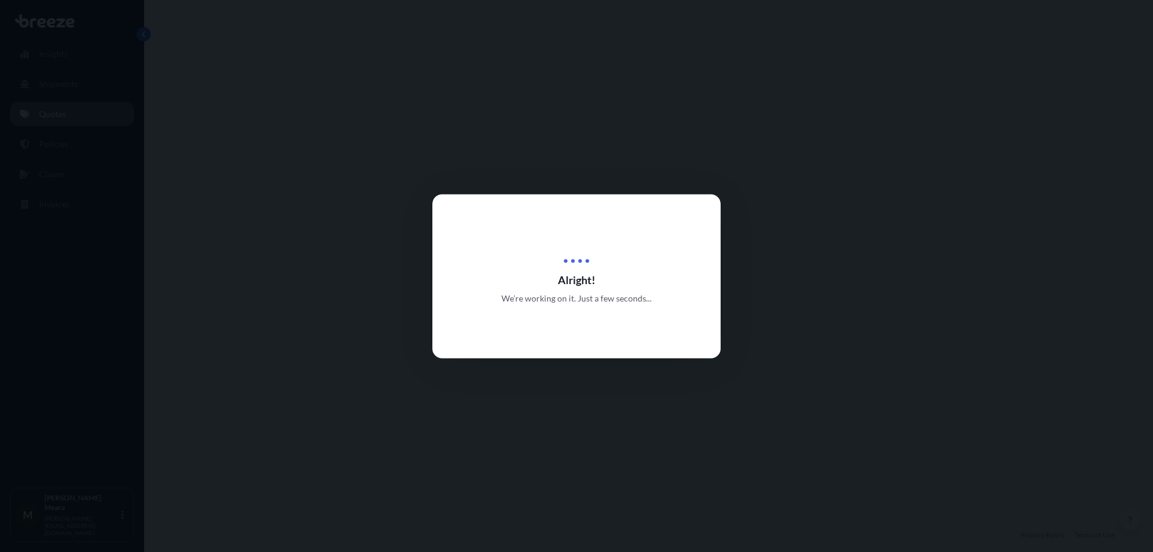
select select "Road"
select select "1"
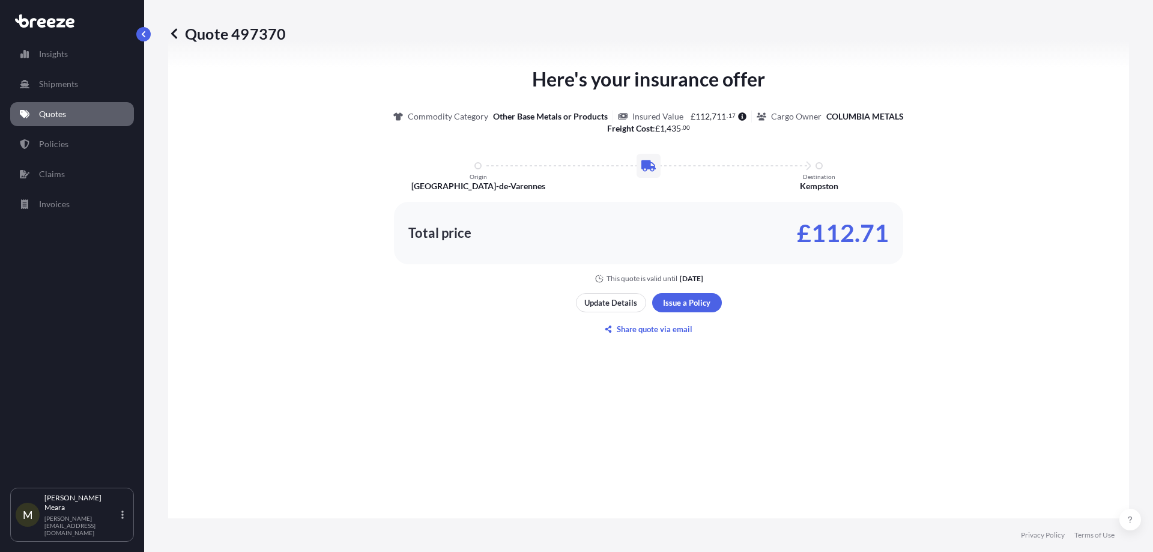
scroll to position [484, 0]
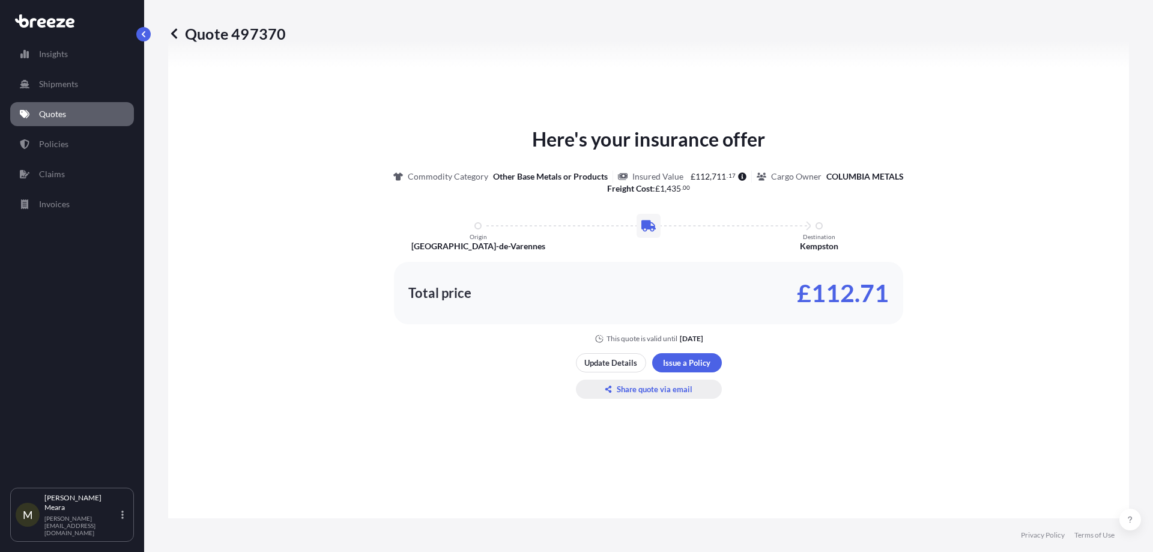
click at [649, 391] on p "Share quote via email" at bounding box center [655, 389] width 76 height 12
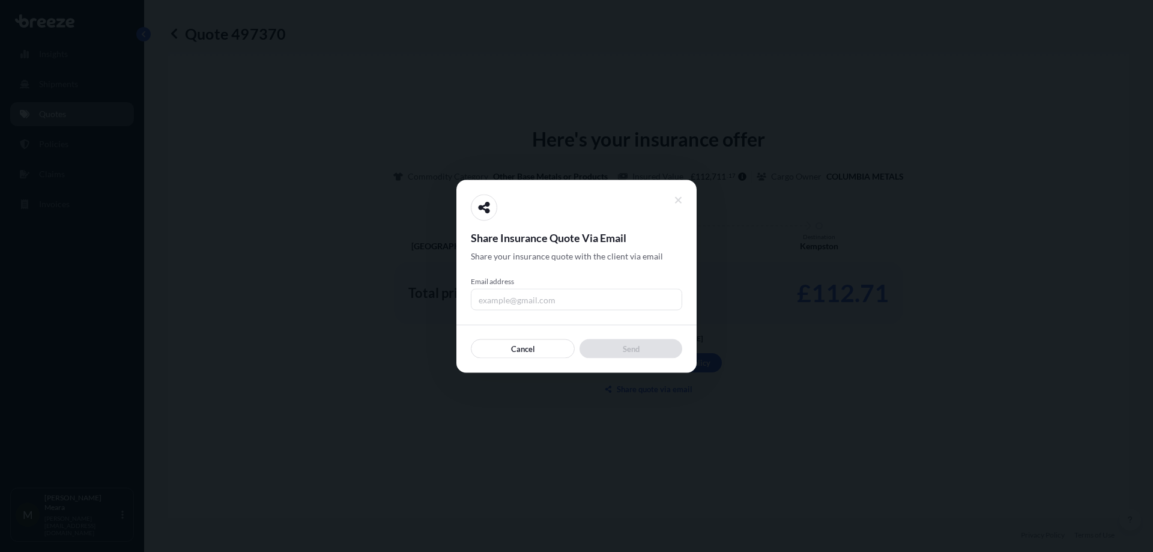
click at [591, 294] on input "Email address" at bounding box center [576, 299] width 211 height 22
type input "[PERSON_NAME][EMAIL_ADDRESS][DOMAIN_NAME]"
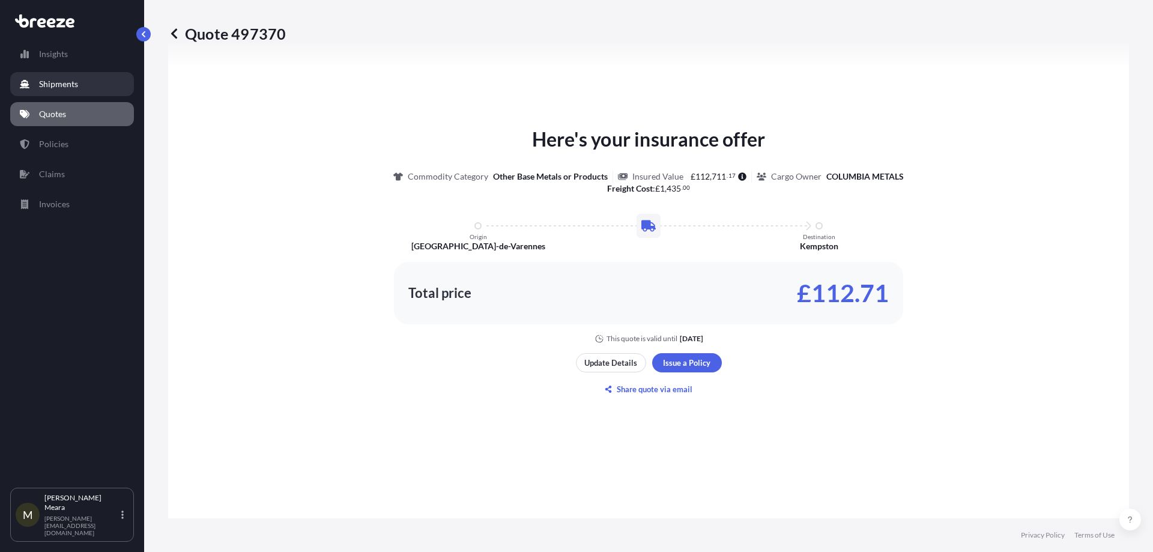
click at [68, 89] on p "Shipments" at bounding box center [58, 84] width 39 height 12
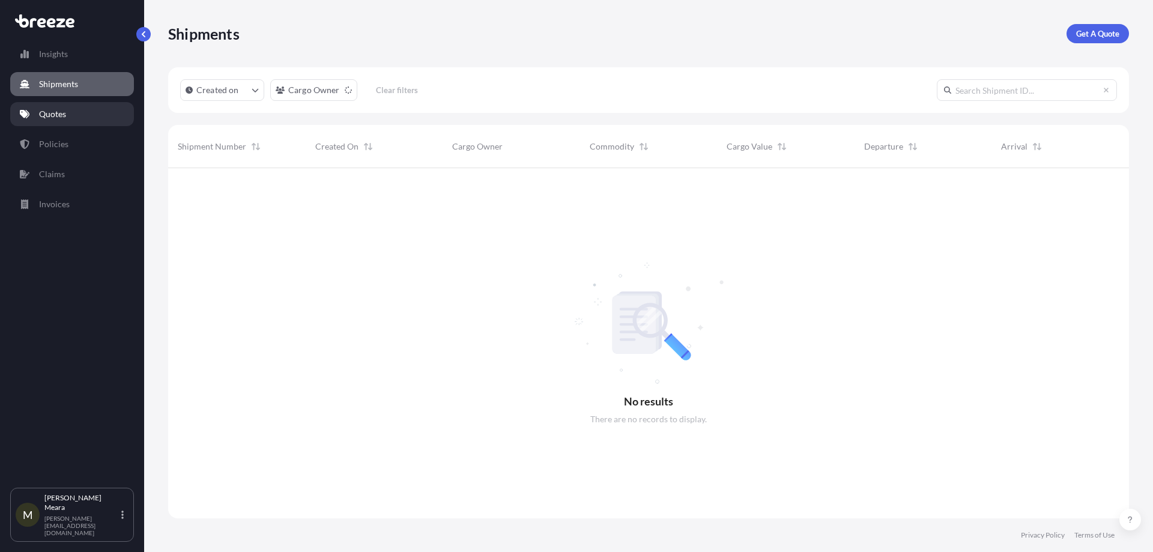
scroll to position [384, 952]
click at [62, 113] on p "Quotes" at bounding box center [52, 114] width 27 height 12
